Goal: Information Seeking & Learning: Find specific fact

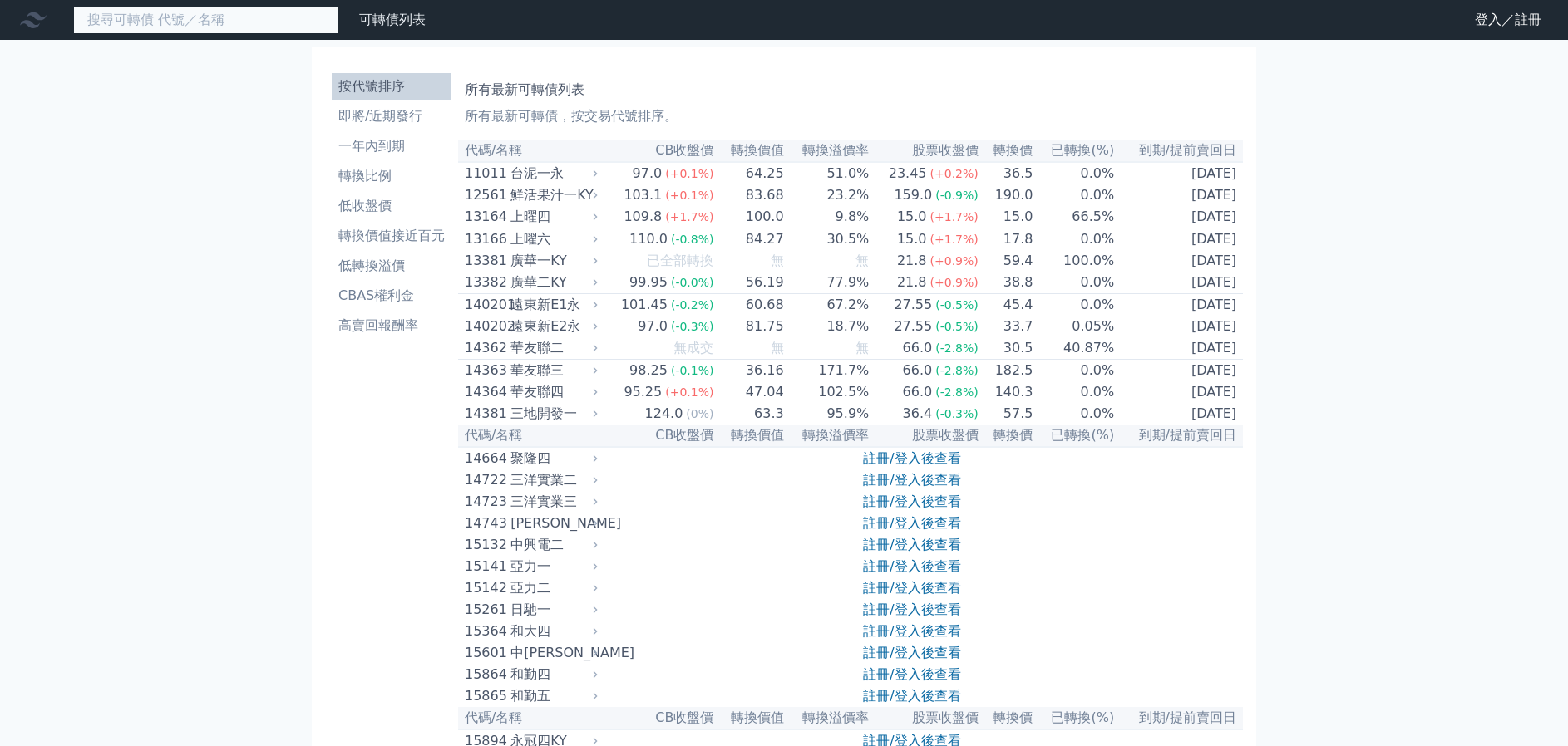
click at [179, 24] on input at bounding box center [206, 19] width 266 height 28
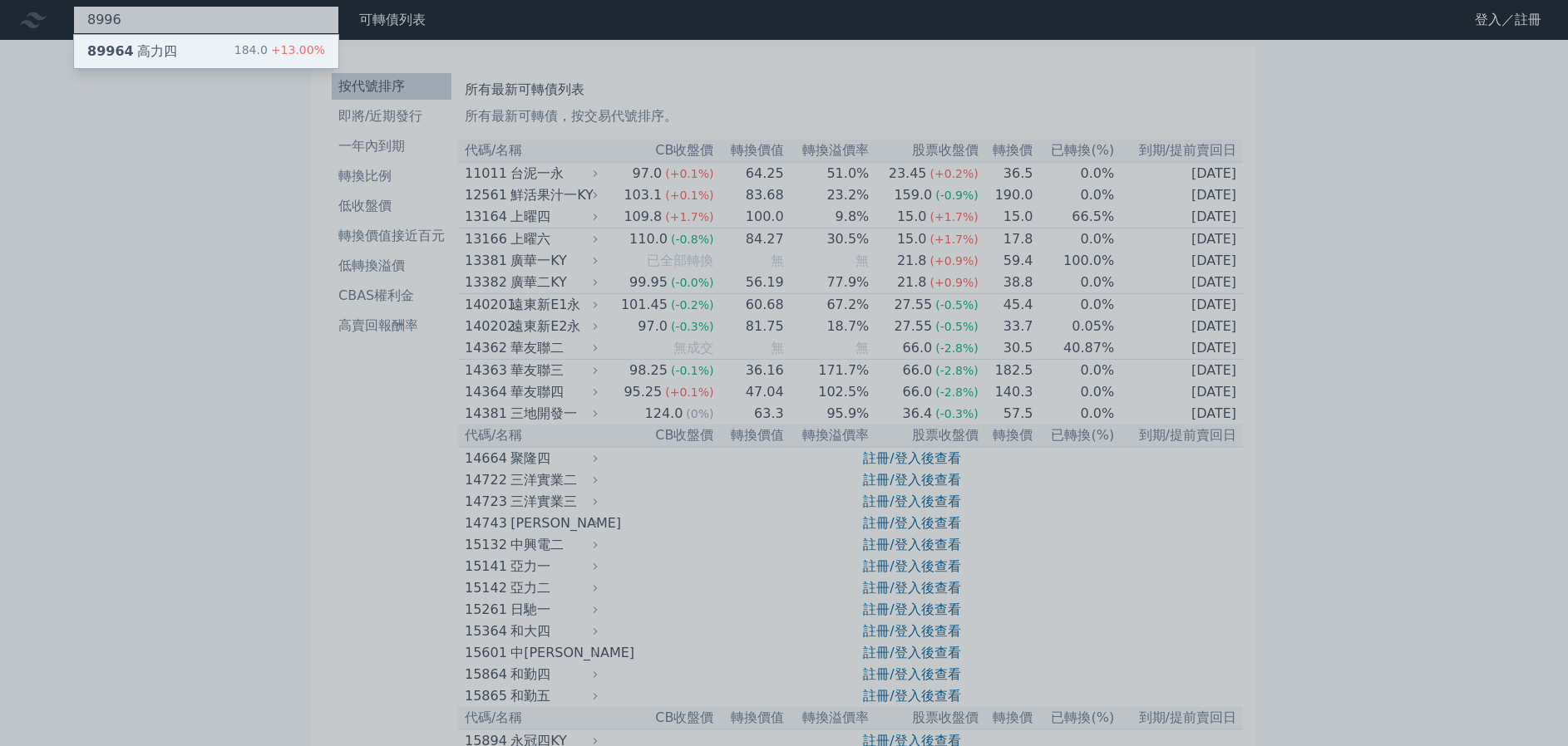
type input "8996"
click at [180, 42] on div "89964 高力四 184.0 +13.00%" at bounding box center [206, 51] width 264 height 33
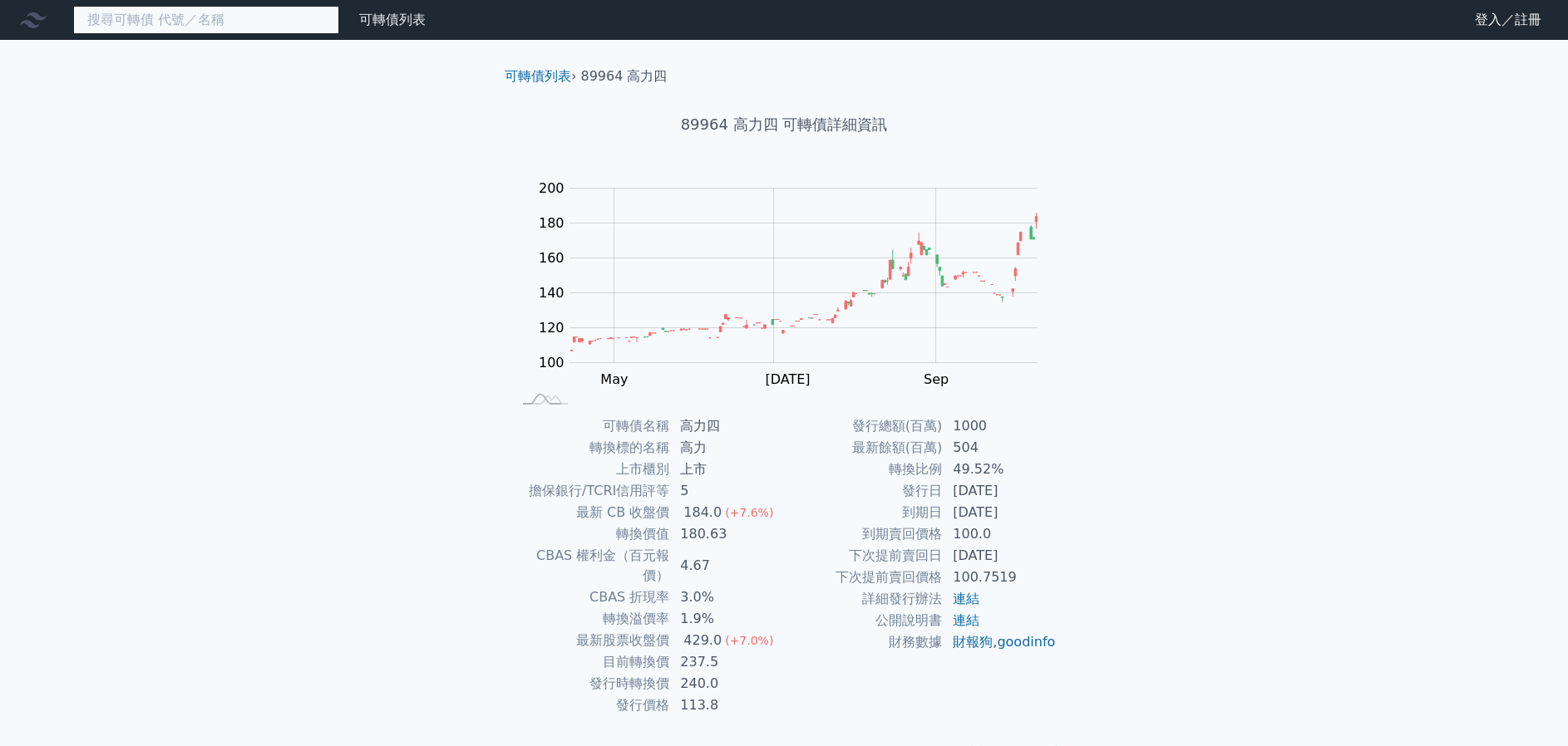
click at [183, 19] on input at bounding box center [206, 19] width 266 height 28
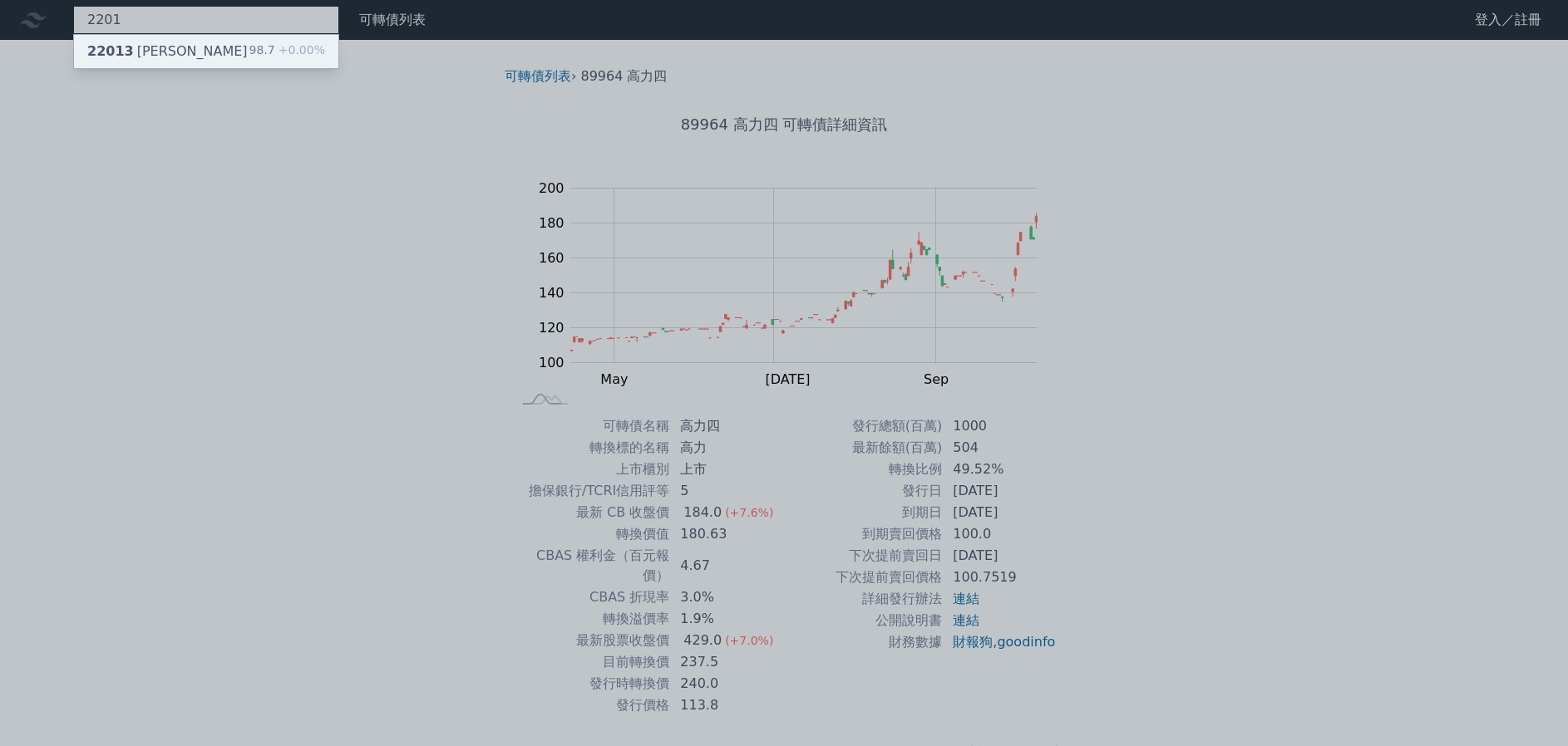
type input "2201"
click at [196, 58] on div "22013 裕隆三 98.7 +0.00%" at bounding box center [206, 51] width 264 height 33
